Goal: Transaction & Acquisition: Download file/media

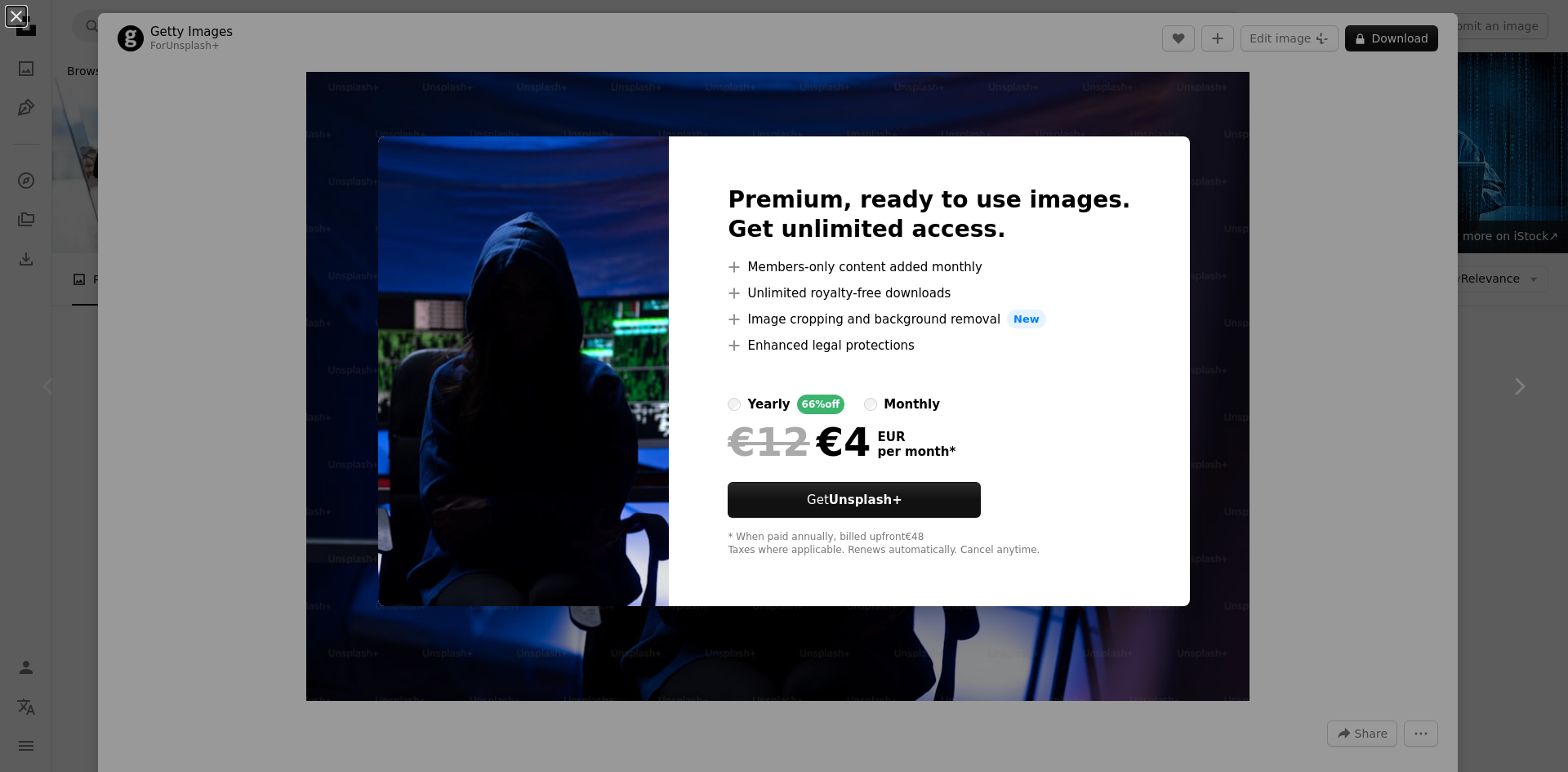
click at [1170, 272] on div "An X shape Premium, ready to use images. Get unlimited access. A plus sign Memb…" at bounding box center [784, 386] width 1568 height 772
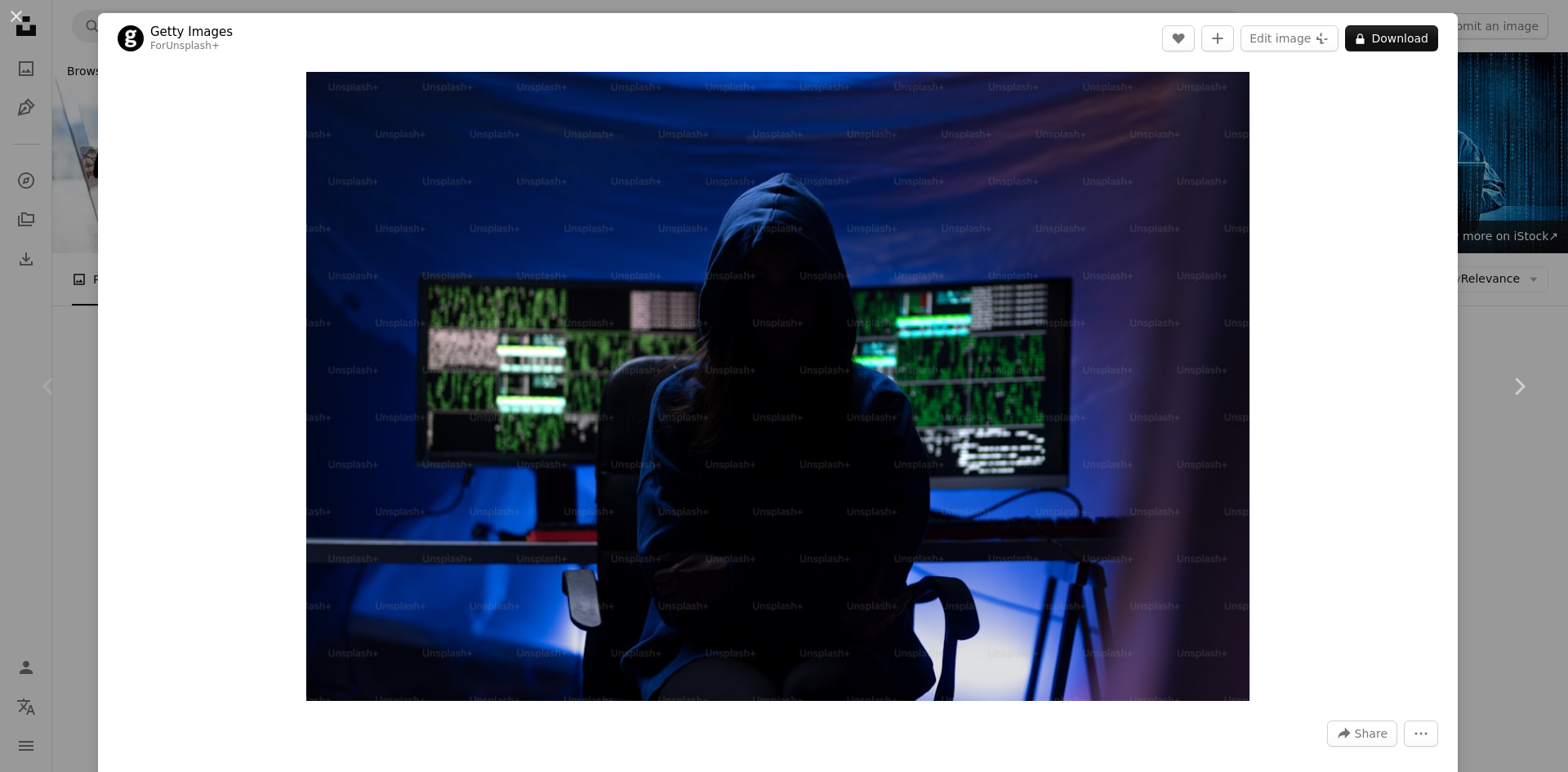
click at [1497, 104] on div "An X shape Chevron left Chevron right Getty Images For Unsplash+ A heart A plus…" at bounding box center [784, 386] width 1568 height 772
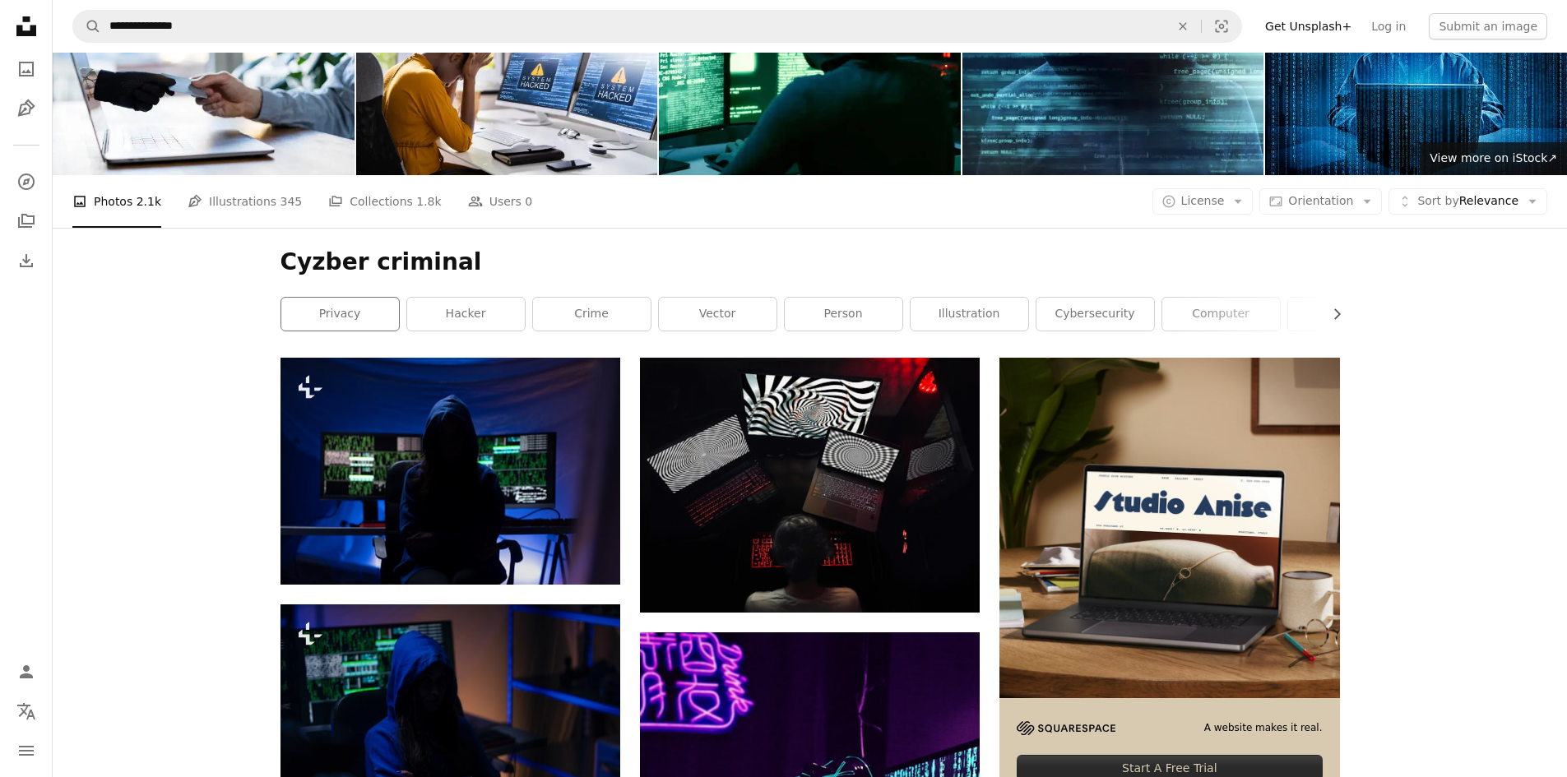
scroll to position [77, 0]
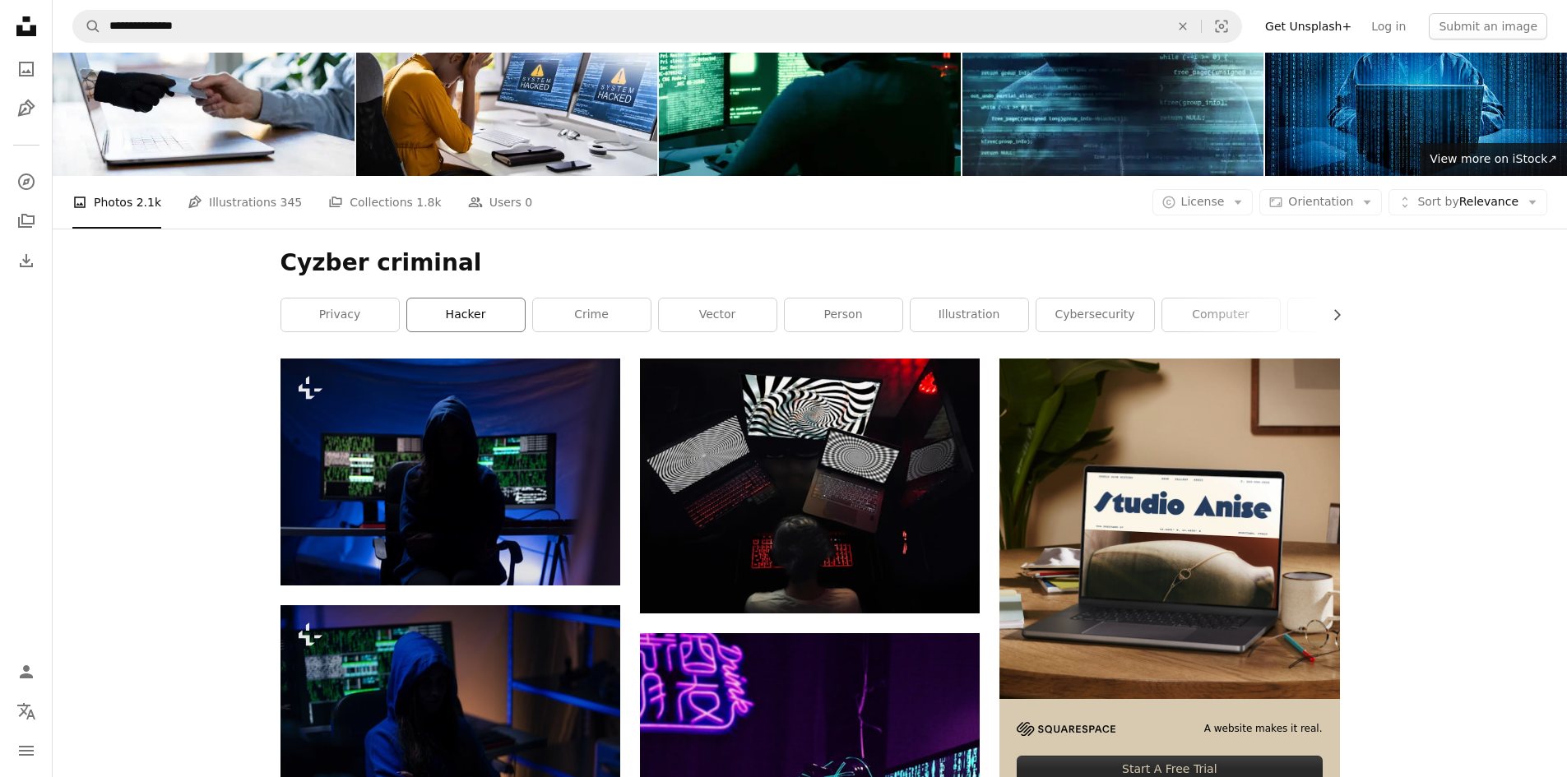
click at [482, 317] on link "hacker" at bounding box center [466, 315] width 118 height 33
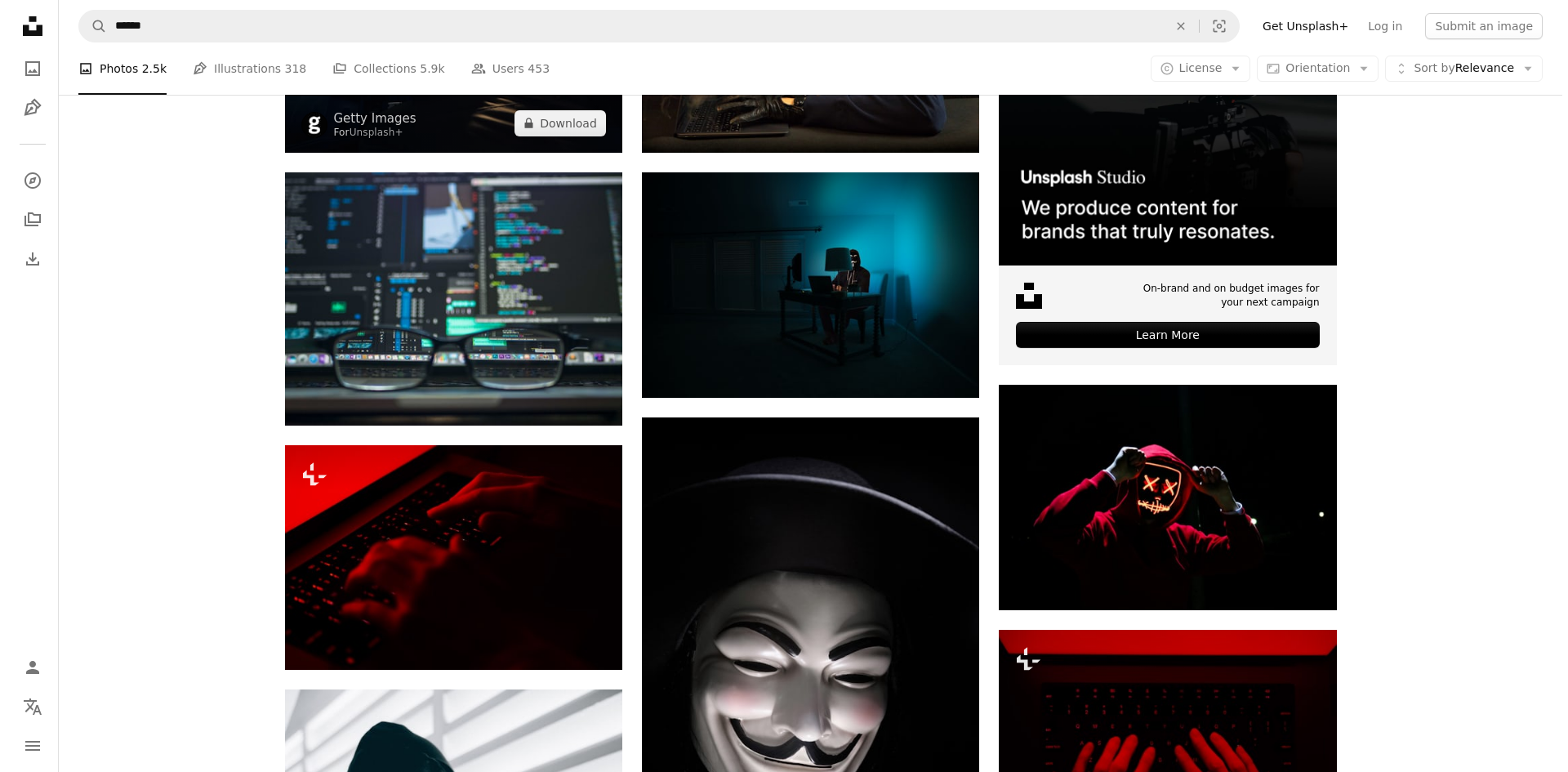
scroll to position [507, 0]
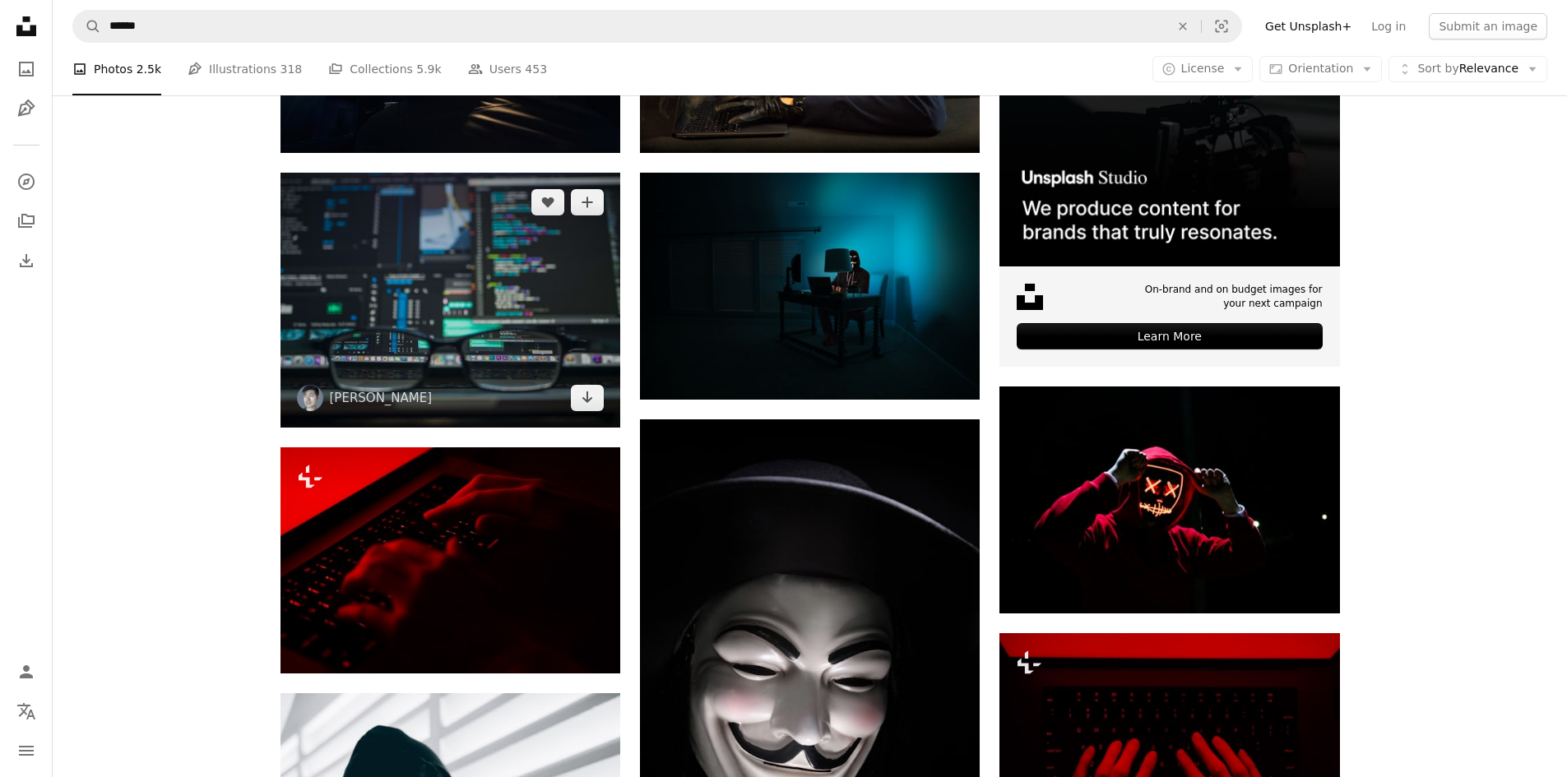
click at [519, 249] on img at bounding box center [450, 300] width 340 height 255
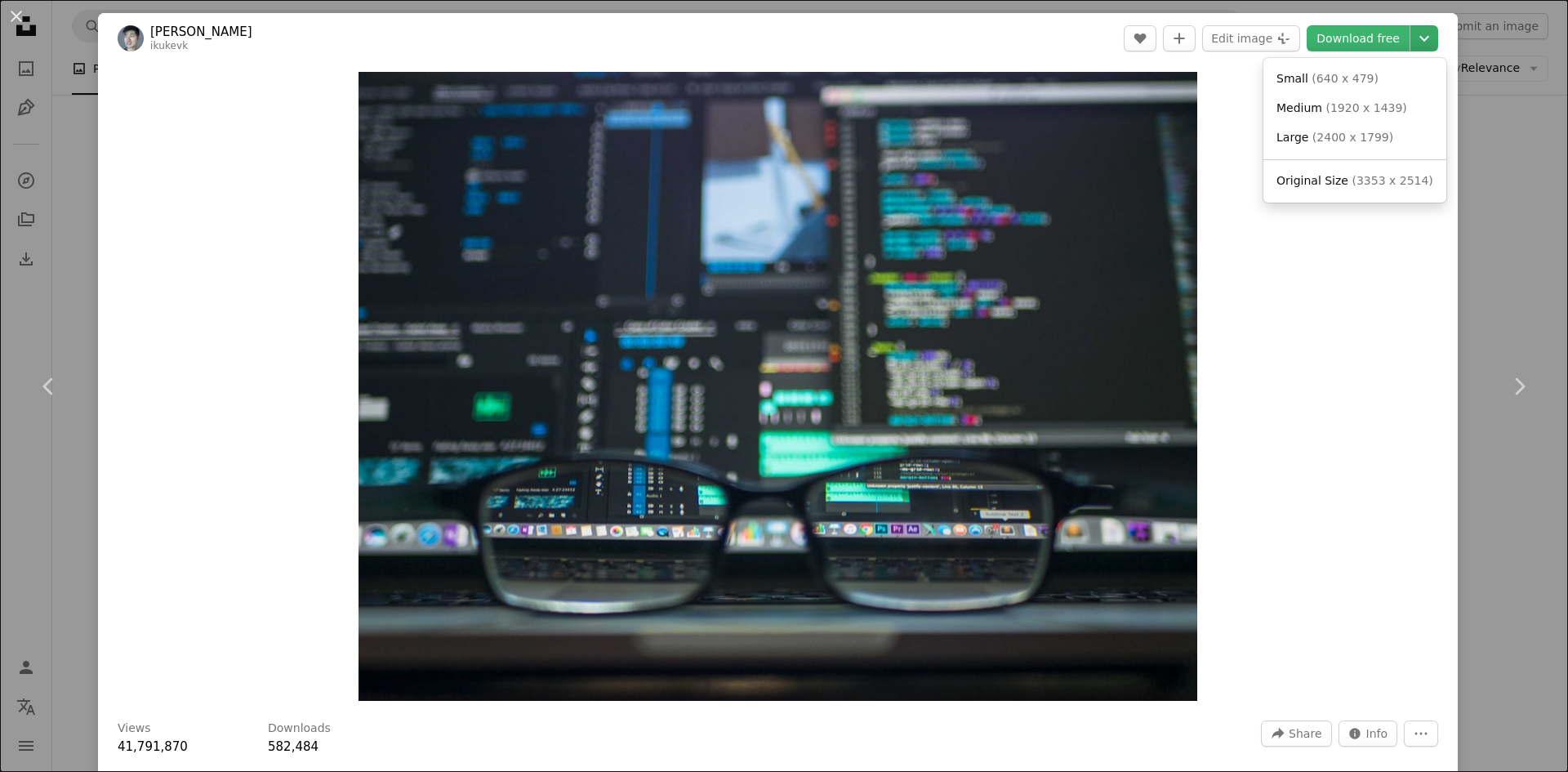
click at [1411, 40] on icon "Chevron down" at bounding box center [1424, 39] width 26 height 20
click at [1358, 109] on span "( 1920 x 1439 )" at bounding box center [1365, 107] width 80 height 13
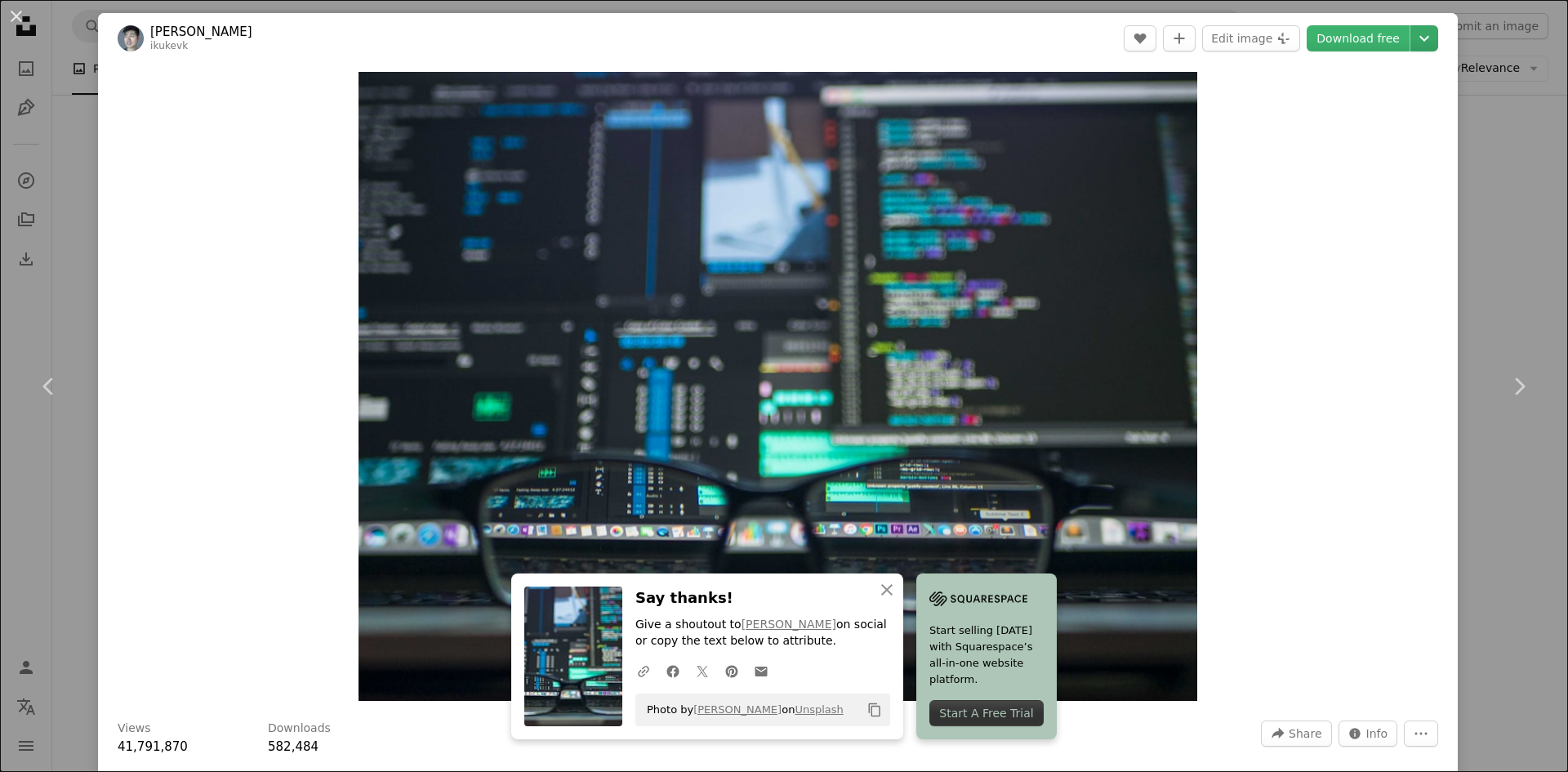
drag, startPoint x: 1427, startPoint y: 39, endPoint x: 1414, endPoint y: 39, distance: 13.0
click at [1414, 39] on header "[PERSON_NAME] A heart A plus sign Edit image Plus sign for Unsplash+ Download f…" at bounding box center [778, 38] width 1359 height 51
drag, startPoint x: 1414, startPoint y: 39, endPoint x: 1357, endPoint y: 83, distance: 72.0
click at [1357, 83] on dialog "An X shape Chevron left Chevron right An X shape Close Say thanks! Give a shout…" at bounding box center [784, 386] width 1568 height 772
click at [1357, 83] on div "Zoom in" at bounding box center [778, 386] width 1359 height 646
